Goal: Task Accomplishment & Management: Use online tool/utility

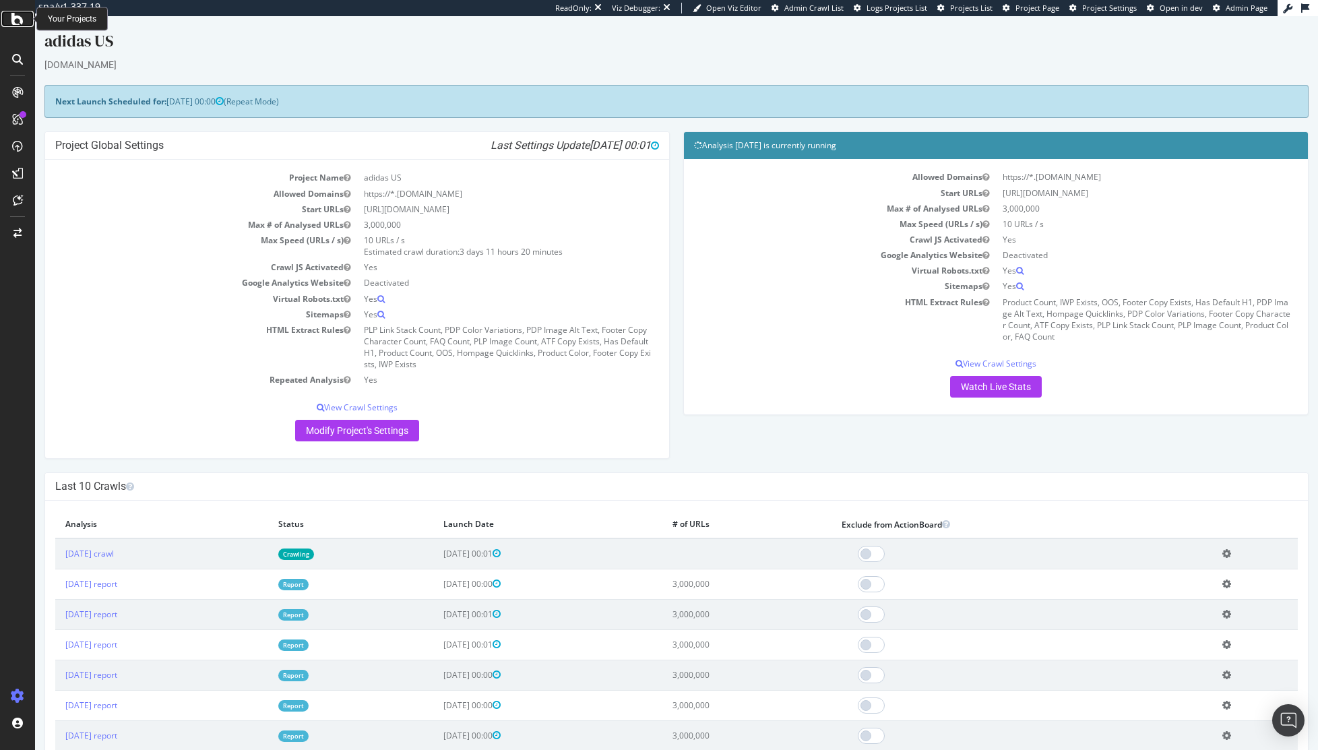
click at [16, 20] on icon at bounding box center [17, 19] width 12 height 16
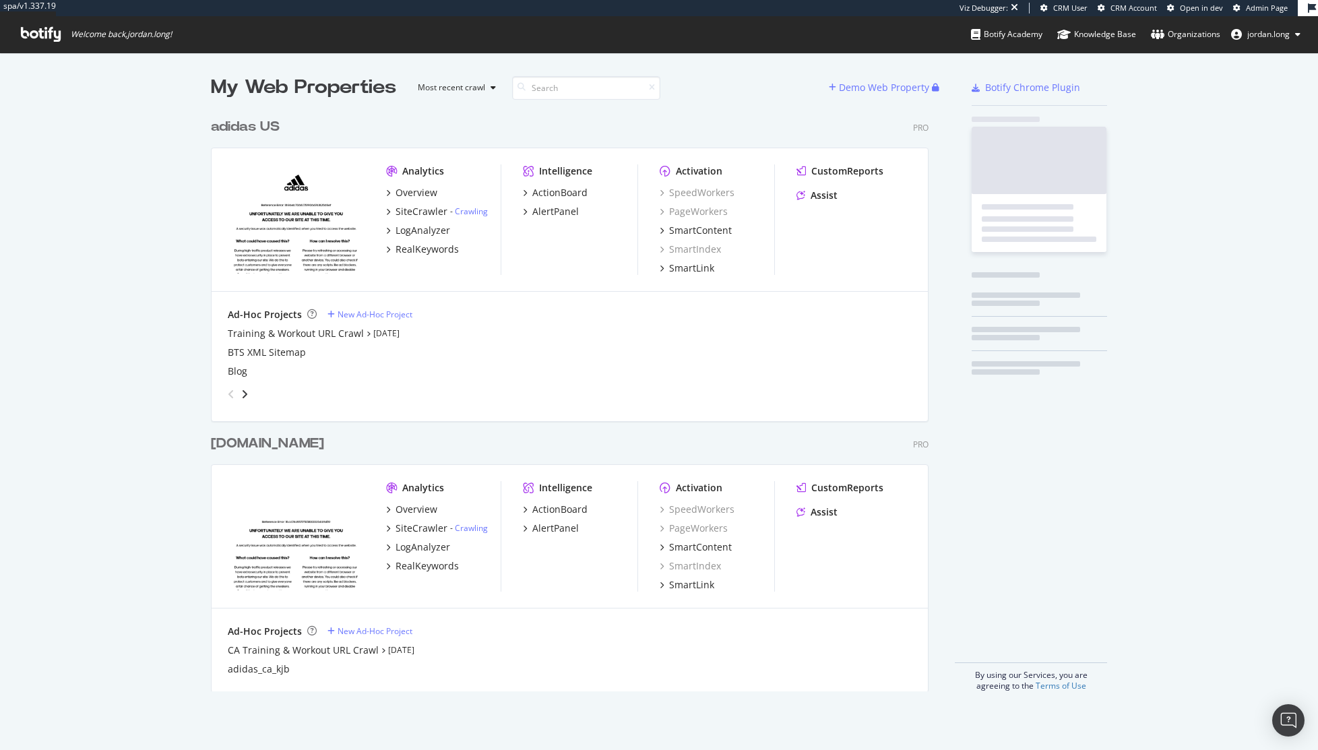
scroll to position [580, 718]
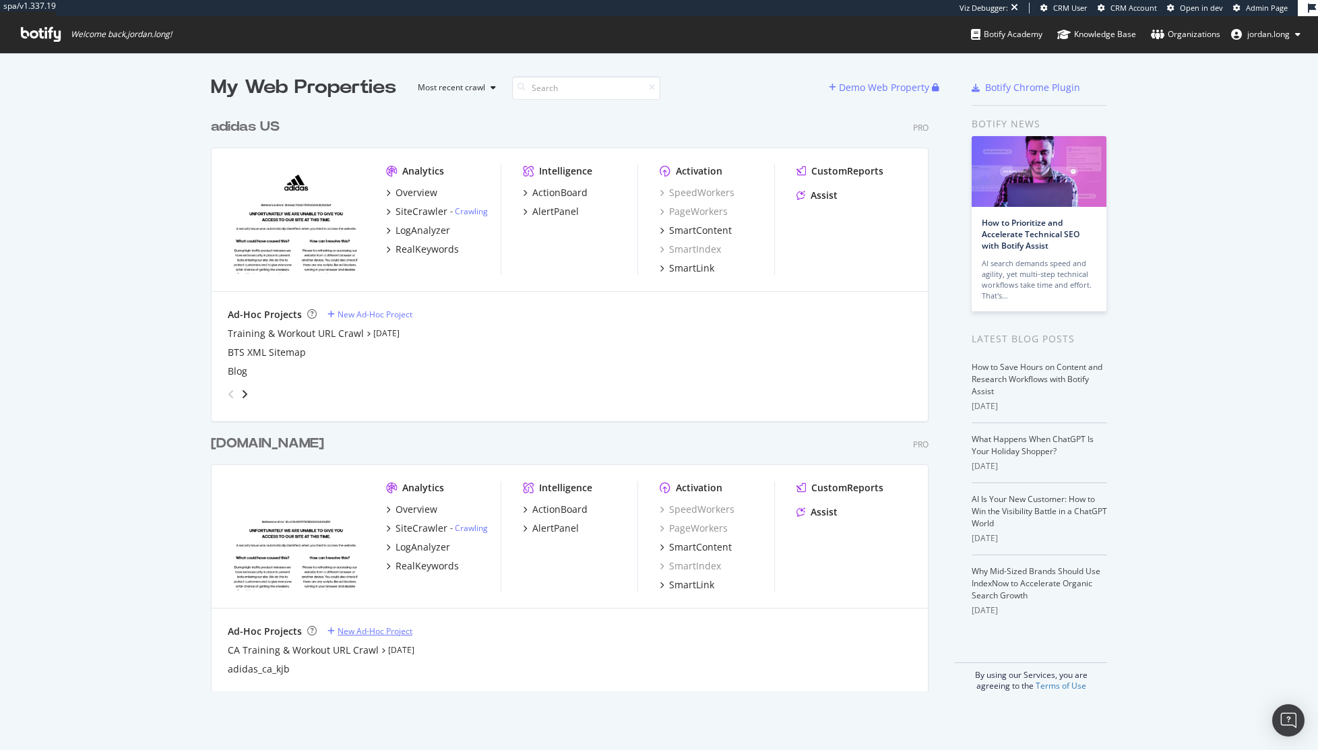
click at [380, 633] on div "New Ad-Hoc Project" at bounding box center [375, 630] width 75 height 11
